Goal: Task Accomplishment & Management: Use online tool/utility

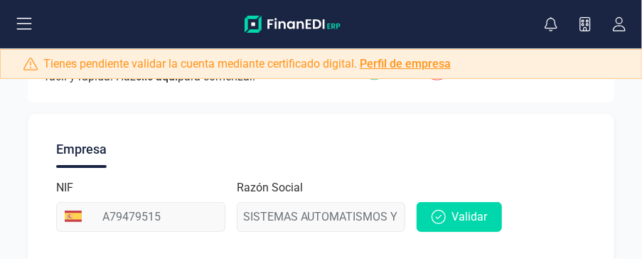
scroll to position [123, 0]
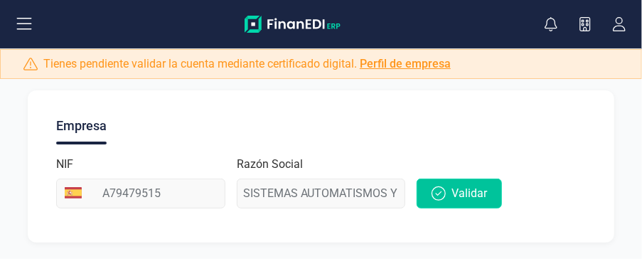
click at [484, 192] on span "Validar" at bounding box center [469, 193] width 36 height 17
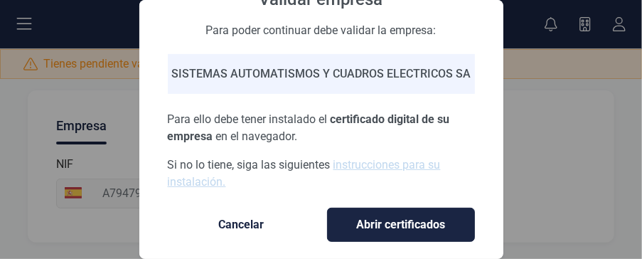
scroll to position [119, 0]
click at [390, 216] on span "Abrir certificados" at bounding box center [401, 224] width 118 height 17
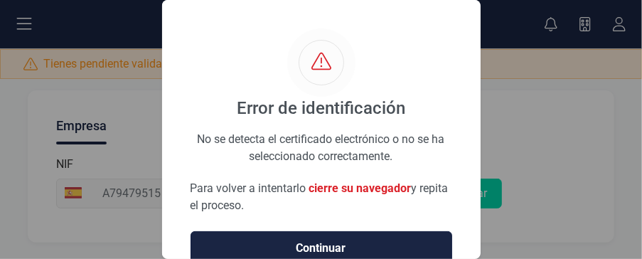
click at [334, 237] on button "Continuar" at bounding box center [322, 248] width 262 height 34
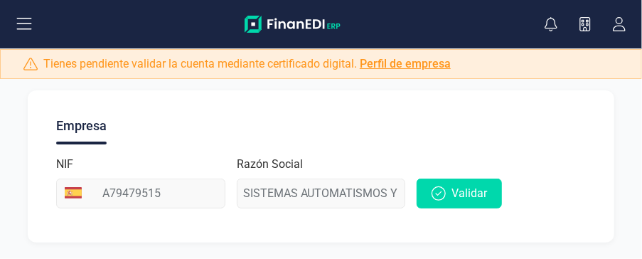
click at [401, 65] on link "Perfil de empresa" at bounding box center [405, 64] width 91 height 14
click at [465, 190] on span "Validar" at bounding box center [469, 193] width 36 height 17
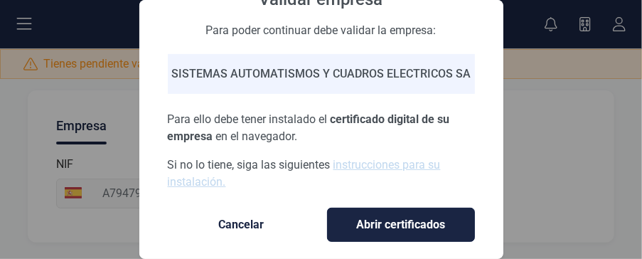
click at [400, 216] on span "Abrir certificados" at bounding box center [401, 224] width 118 height 17
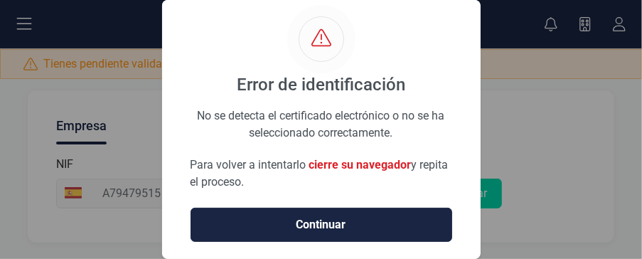
scroll to position [34, 0]
click at [552, 198] on div "Error de identificación No se detecta el certificado electrónico o no se ha sel…" at bounding box center [321, 129] width 642 height 259
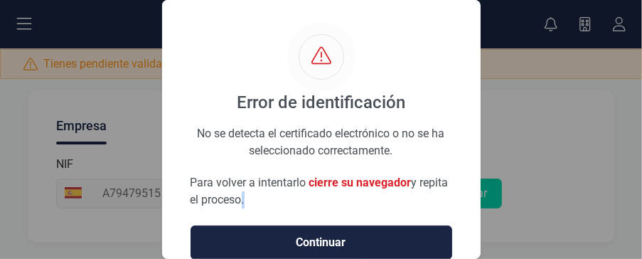
scroll to position [0, 0]
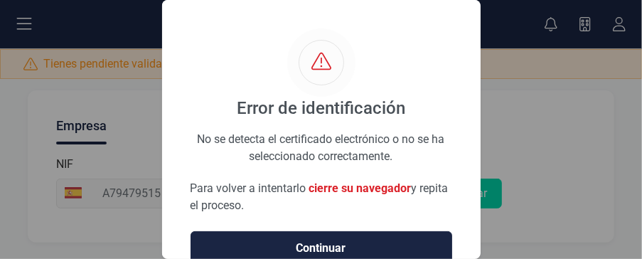
click at [539, 124] on div "Error de identificación No se detecta el certificado electrónico o no se ha sel…" at bounding box center [321, 129] width 642 height 259
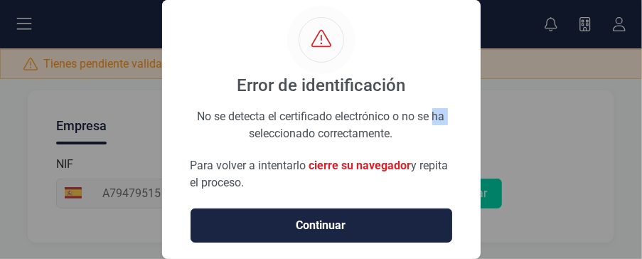
scroll to position [34, 0]
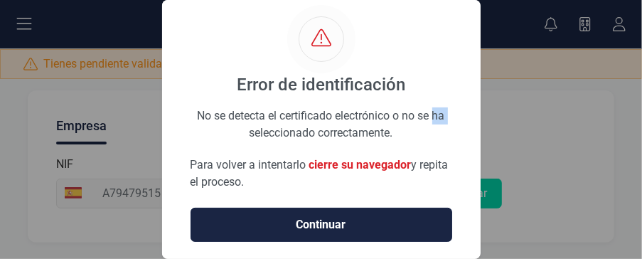
click at [334, 216] on span "Continuar" at bounding box center [321, 224] width 232 height 17
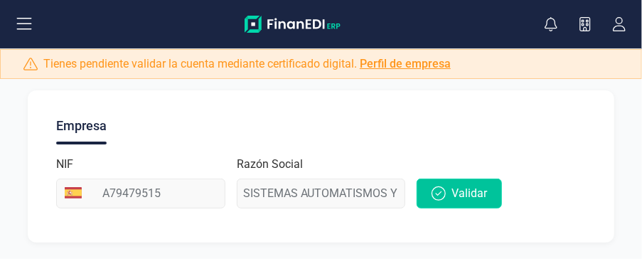
click at [472, 190] on span "Validar" at bounding box center [469, 193] width 36 height 17
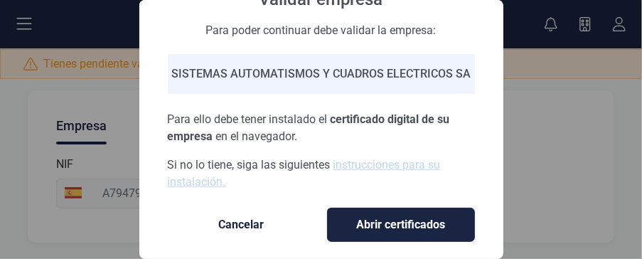
scroll to position [119, 0]
click at [384, 216] on span "Abrir certificados" at bounding box center [401, 224] width 118 height 17
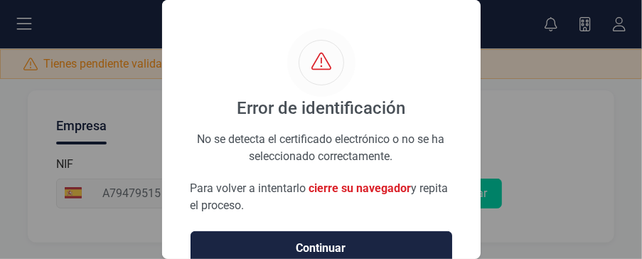
click at [331, 237] on button "Continuar" at bounding box center [322, 248] width 262 height 34
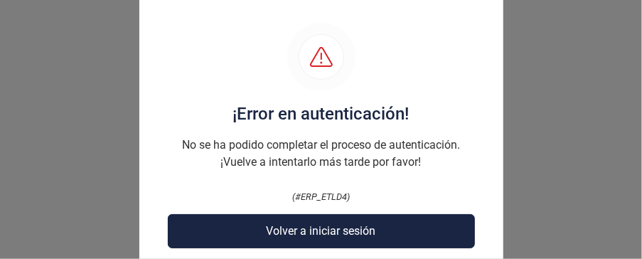
click at [344, 232] on span "Volver a iniciar sesión" at bounding box center [321, 231] width 109 height 17
